Goal: Transaction & Acquisition: Purchase product/service

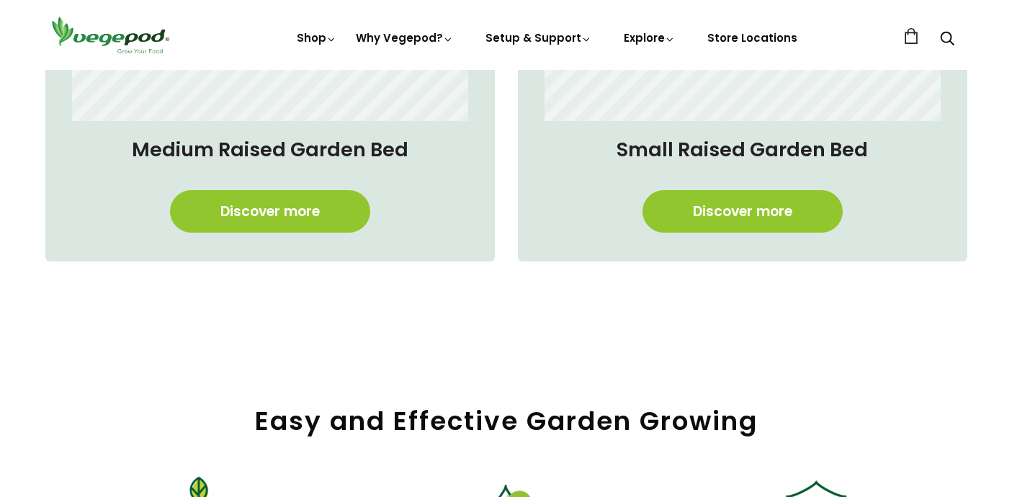
scroll to position [1328, 0]
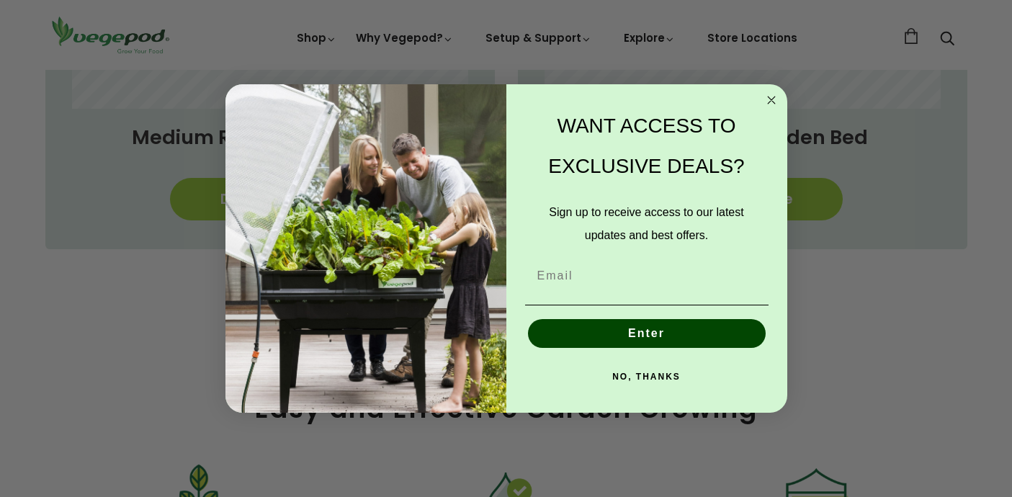
click at [768, 97] on circle "Close dialog" at bounding box center [771, 99] width 17 height 17
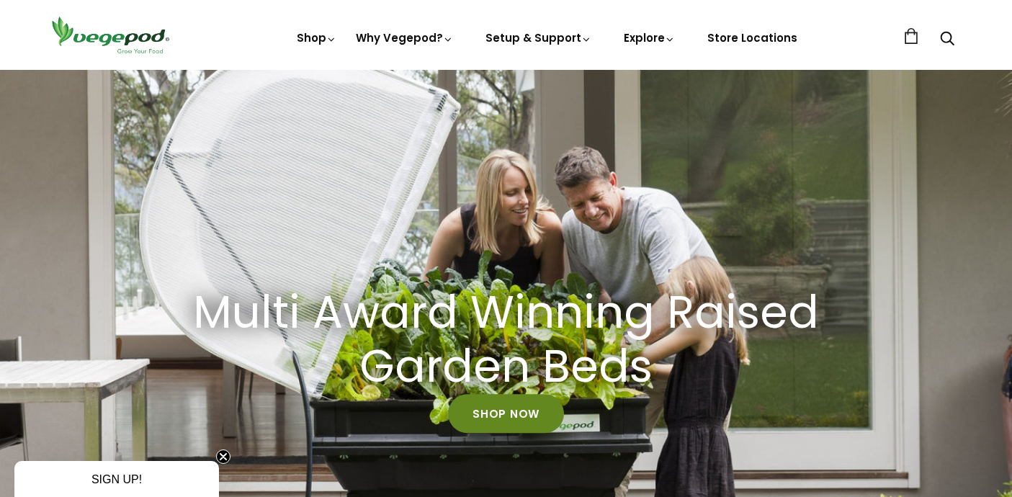
scroll to position [0, 482]
click at [482, 413] on link "Shop Now" at bounding box center [506, 413] width 116 height 39
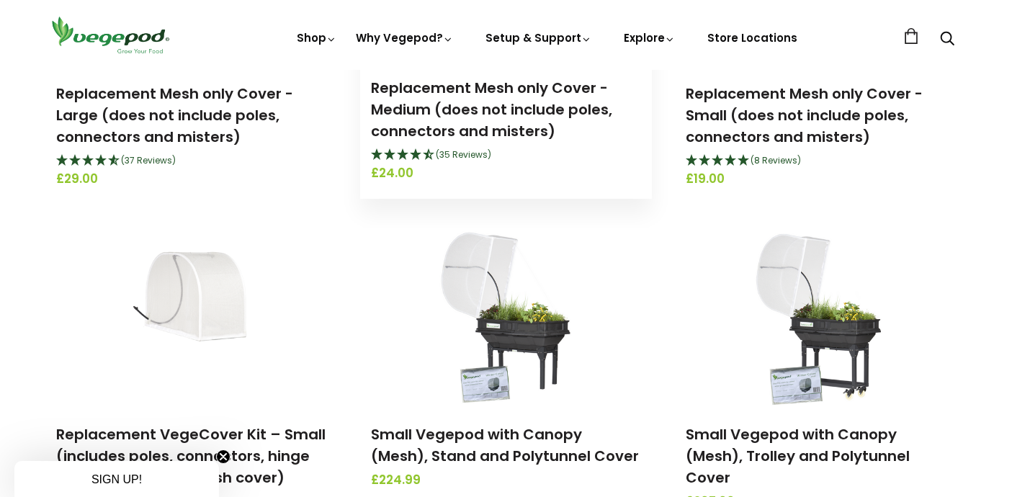
scroll to position [2035, 0]
